Goal: Task Accomplishment & Management: Use online tool/utility

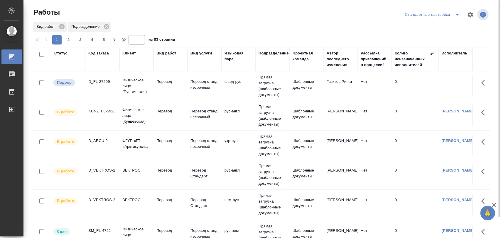
click at [105, 82] on div "D_FL-27299" at bounding box center [102, 82] width 28 height 6
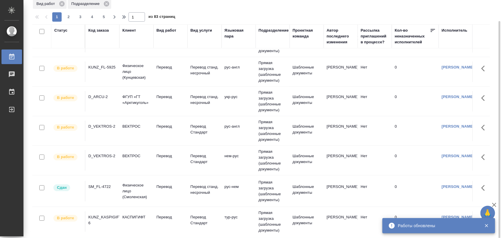
scroll to position [17, 0]
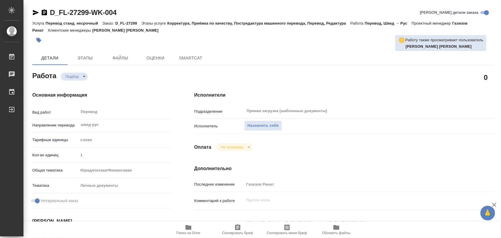
type textarea "x"
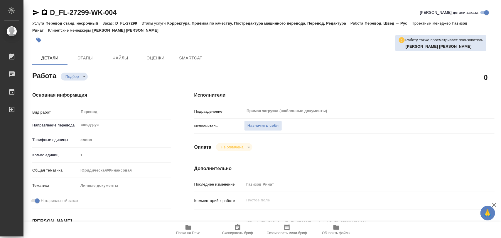
type textarea "x"
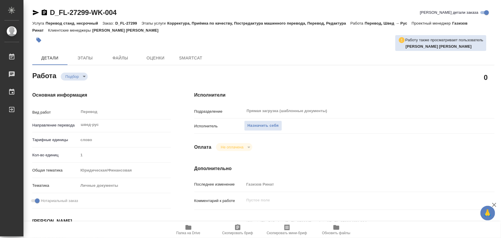
type textarea "x"
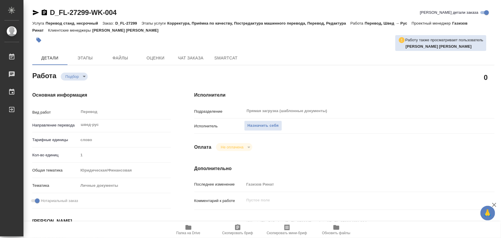
type textarea "x"
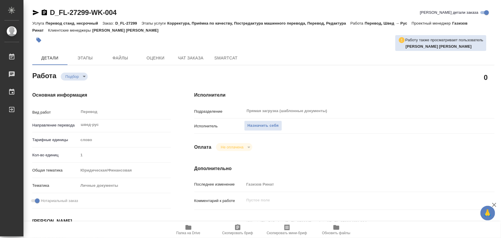
click at [184, 227] on span "Папка на Drive" at bounding box center [188, 229] width 42 height 11
type textarea "x"
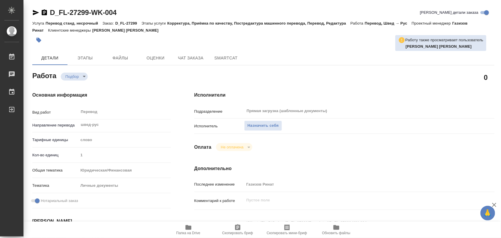
type textarea "x"
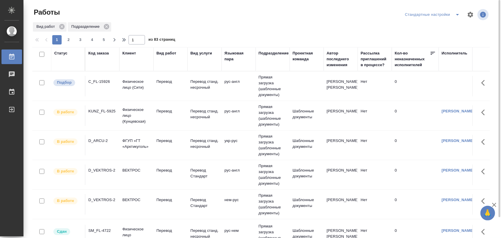
click at [103, 81] on div "C_FL-15926" at bounding box center [102, 82] width 28 height 6
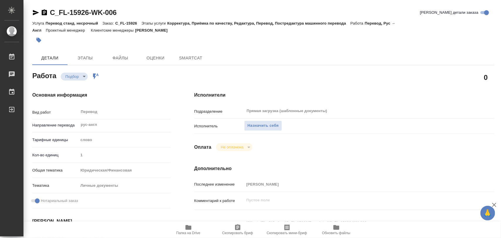
type textarea "x"
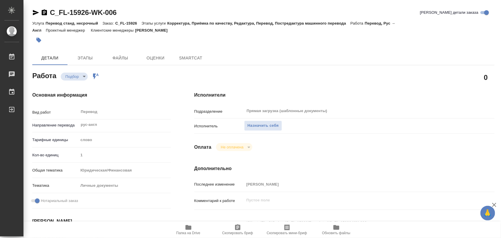
type textarea "x"
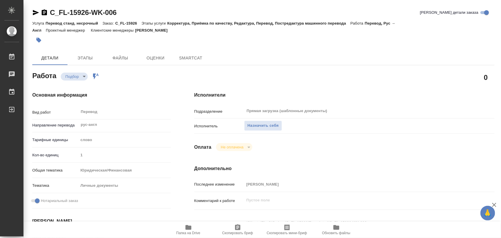
type textarea "x"
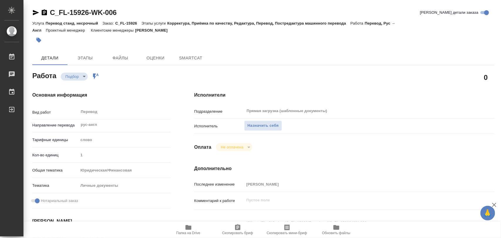
type textarea "x"
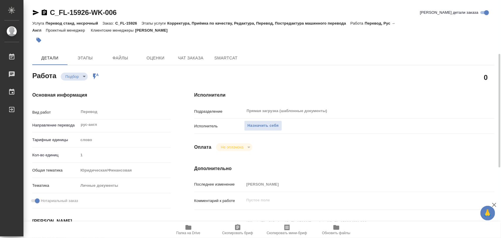
scroll to position [73, 0]
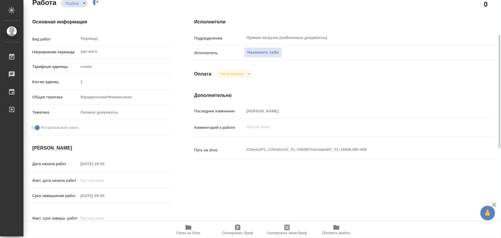
type textarea "x"
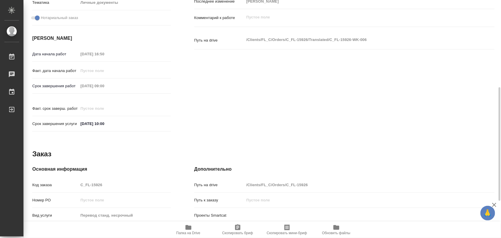
type textarea "x"
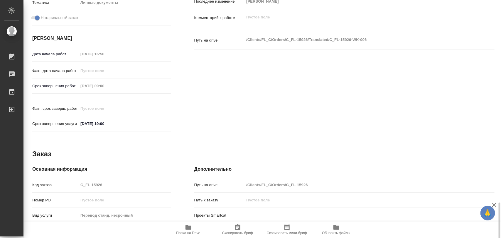
scroll to position [261, 0]
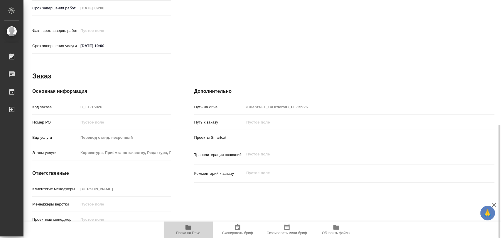
click at [194, 228] on span "Папка на Drive" at bounding box center [188, 229] width 42 height 11
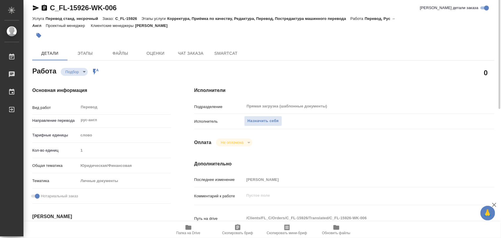
scroll to position [0, 0]
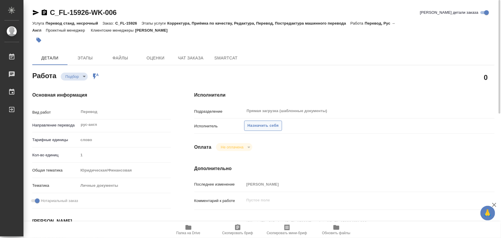
click at [266, 125] on span "Назначить себя" at bounding box center [262, 126] width 31 height 7
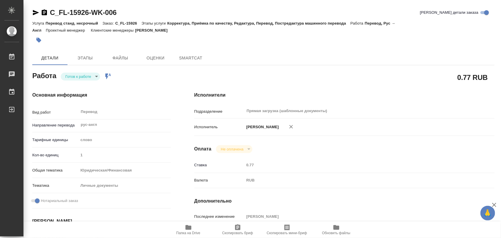
type textarea "x"
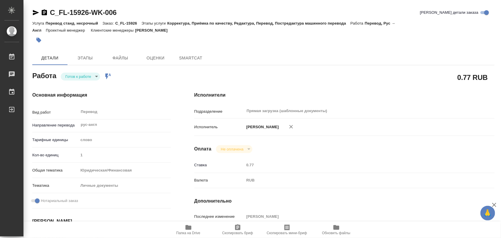
type textarea "x"
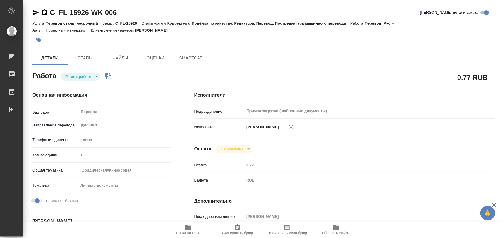
type textarea "x"
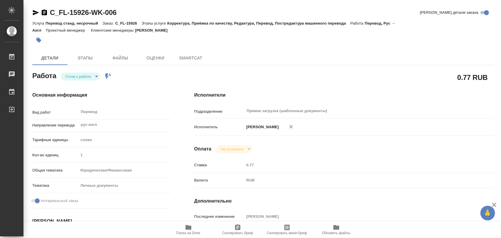
type textarea "x"
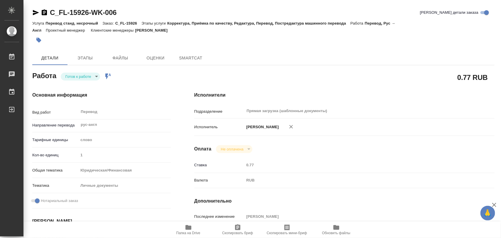
type textarea "x"
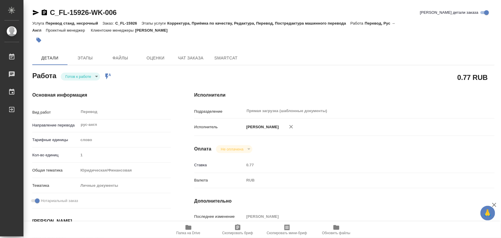
type textarea "x"
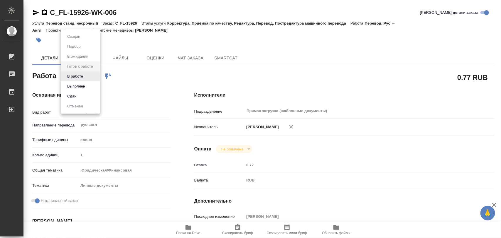
click at [94, 76] on body "🙏 .cls-1 fill:#fff; AWATERA Iglakov Maksim Работы Чаты График Выйти C_FL-15926-…" at bounding box center [250, 119] width 501 height 238
type textarea "x"
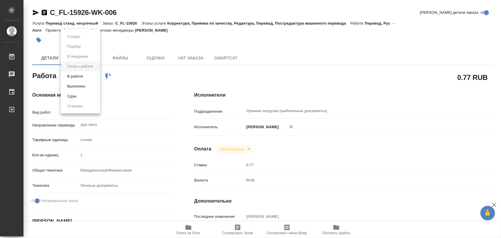
type textarea "x"
click at [84, 77] on button "В работе" at bounding box center [74, 76] width 19 height 6
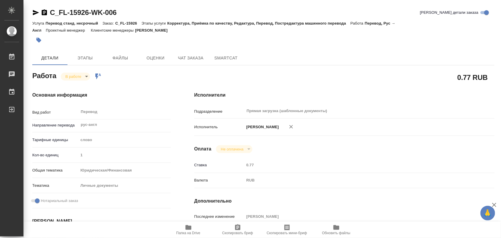
type textarea "x"
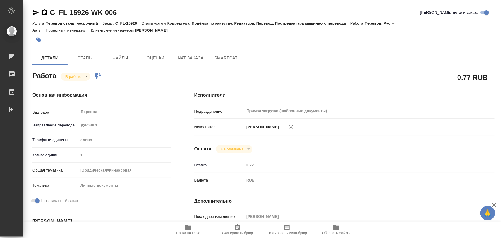
type textarea "x"
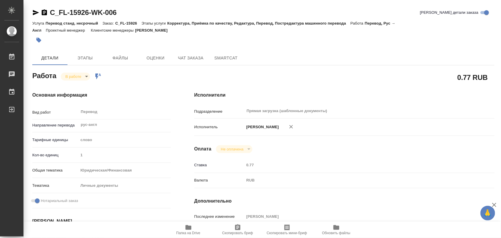
type textarea "x"
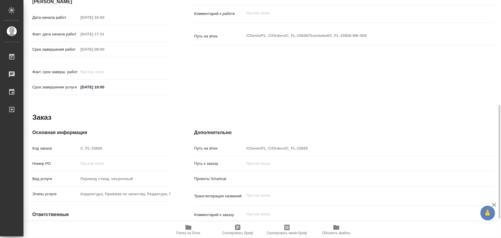
scroll to position [261, 0]
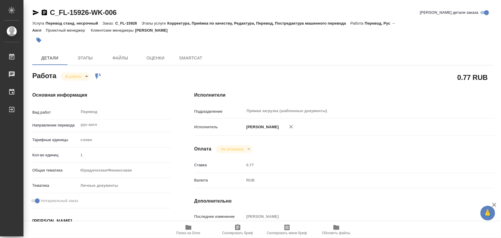
type textarea "x"
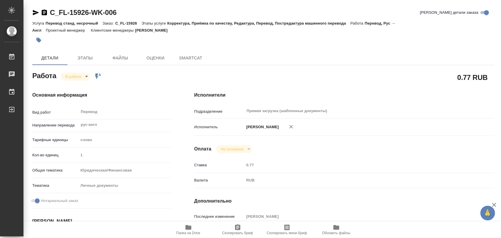
type textarea "x"
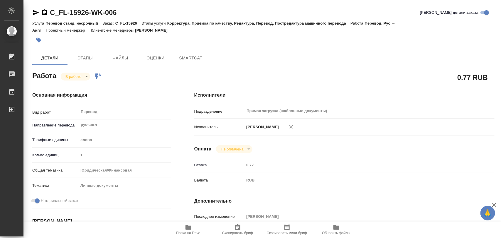
type textarea "x"
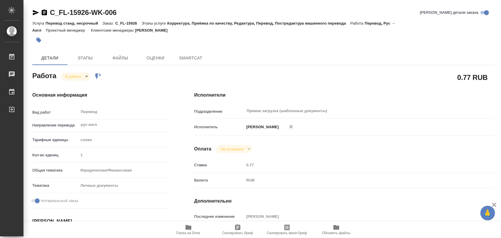
type textarea "x"
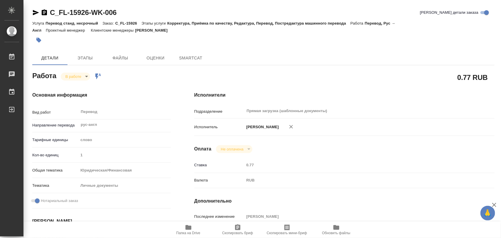
type textarea "x"
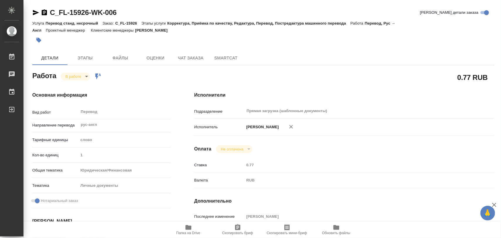
type textarea "x"
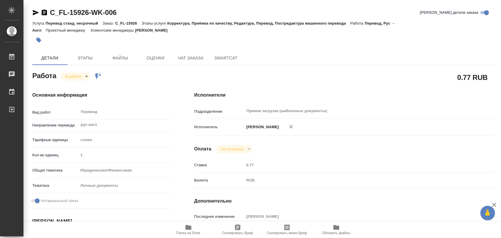
type textarea "x"
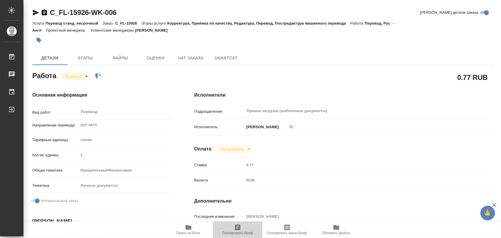
click at [231, 232] on span "Скопировать бриф" at bounding box center [237, 233] width 31 height 4
